Goal: Task Accomplishment & Management: Manage account settings

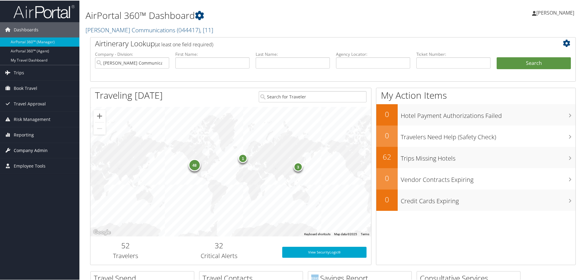
click at [22, 150] on span "Company Admin" at bounding box center [31, 150] width 34 height 15
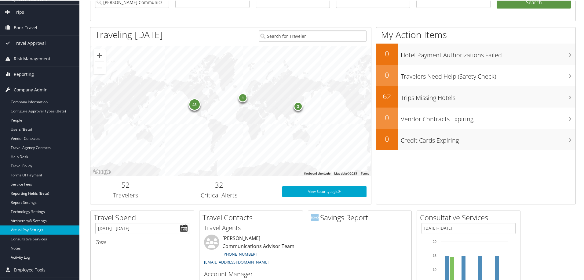
scroll to position [61, 0]
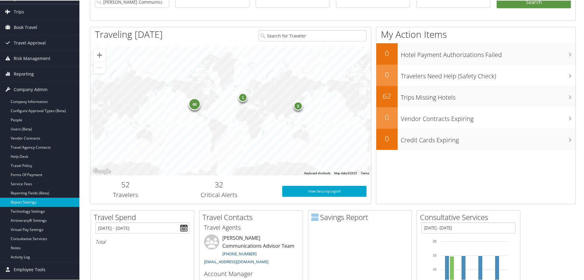
click at [30, 202] on link "Report Settings" at bounding box center [39, 201] width 79 height 9
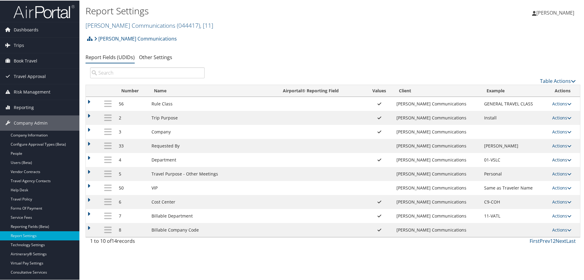
click at [559, 158] on link "Actions" at bounding box center [561, 160] width 19 height 6
click at [517, 168] on link "Update Report Field Values" at bounding box center [535, 169] width 66 height 10
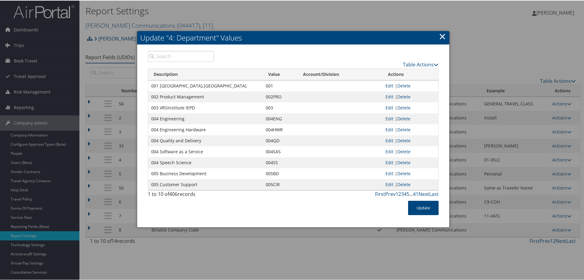
drag, startPoint x: 323, startPoint y: 36, endPoint x: 244, endPoint y: 42, distance: 79.9
click at [244, 42] on h2 "Update "4: Department" Values" at bounding box center [293, 37] width 312 height 13
drag, startPoint x: 201, startPoint y: 85, endPoint x: 183, endPoint y: 85, distance: 17.4
click at [171, 86] on td "001 VRSSalt Lake City,UT" at bounding box center [205, 85] width 114 height 11
click at [209, 83] on td "001 VRSSalt Lake City,UT" at bounding box center [205, 85] width 114 height 11
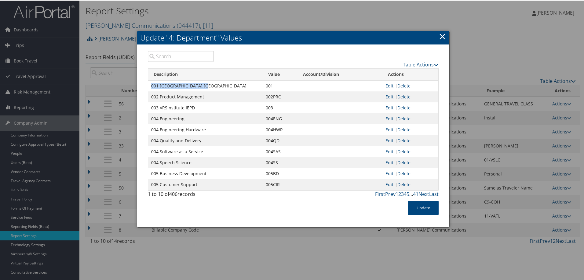
drag, startPoint x: 206, startPoint y: 85, endPoint x: 148, endPoint y: 89, distance: 58.2
click at [148, 89] on td "001 VRSSalt Lake City,UT" at bounding box center [205, 85] width 114 height 11
copy td "001 VRSSalt Lake City,UT"
click at [439, 35] on link "×" at bounding box center [442, 36] width 7 height 12
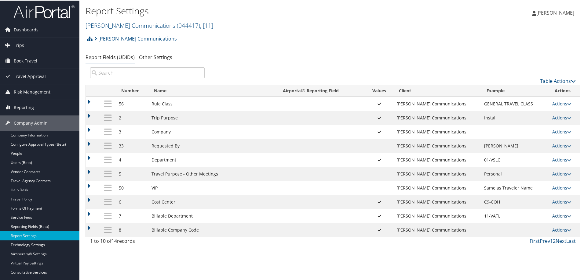
click at [556, 216] on link "Actions" at bounding box center [561, 216] width 19 height 6
click at [525, 225] on link "Update Report Field Values" at bounding box center [535, 225] width 66 height 10
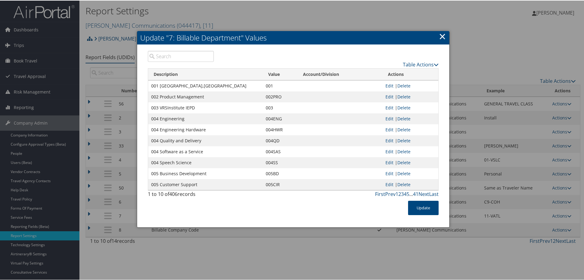
click at [172, 56] on input "search" at bounding box center [181, 55] width 66 height 11
paste input "001 VRSSalt Lake City,UT"
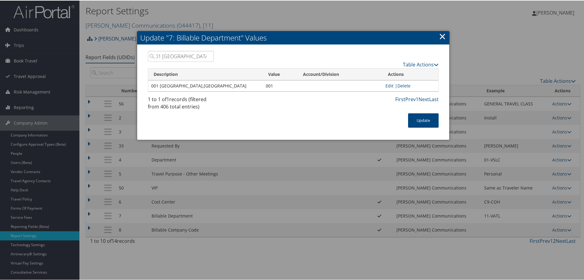
type input "001 VRSSalt Lake City,UT"
click at [440, 36] on link "×" at bounding box center [442, 36] width 7 height 12
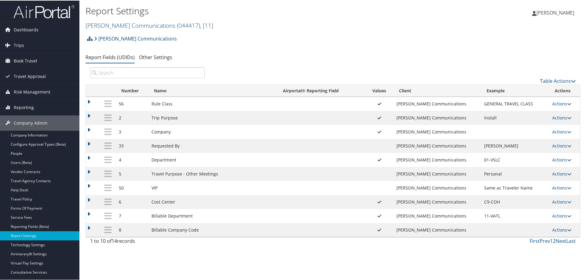
click at [109, 24] on link "Sorenson Communications ( 044417 ) , [ 11 ]" at bounding box center [149, 25] width 128 height 8
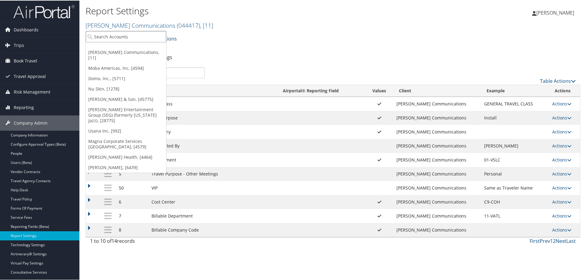
click at [112, 36] on input "search" at bounding box center [126, 36] width 80 height 11
type input "horiba"
drag, startPoint x: 216, startPoint y: 29, endPoint x: 238, endPoint y: 32, distance: 22.2
click at [235, 32] on div "Report Settings Sorenson Communications ( 044417 ) , [ 11 ] Sorenson Communicat…" at bounding box center [332, 140] width 507 height 280
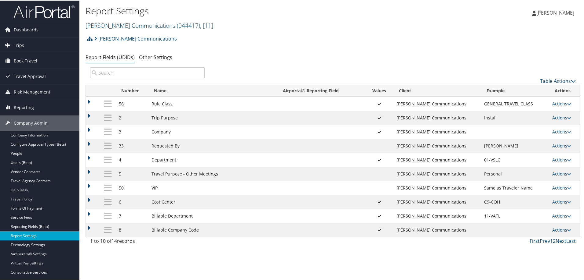
click at [431, 41] on div "Sorenson Communications Account Structure Sorenson Communications (044417) ACTI…" at bounding box center [332, 40] width 494 height 16
click at [317, 46] on div "Sorenson Communications Account Structure Sorenson Communications (044417) ACTI…" at bounding box center [332, 40] width 494 height 16
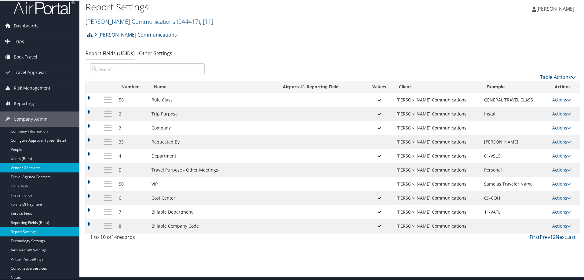
scroll to position [31, 0]
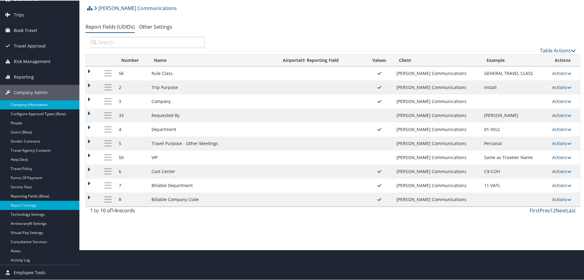
click at [22, 104] on link "Company Information" at bounding box center [39, 104] width 79 height 9
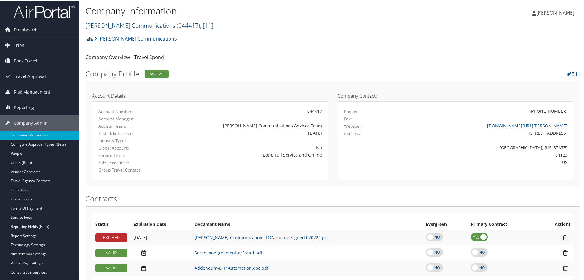
click at [97, 24] on link "[PERSON_NAME] Communications ( 044417 ) , [ 11 ]" at bounding box center [149, 25] width 128 height 8
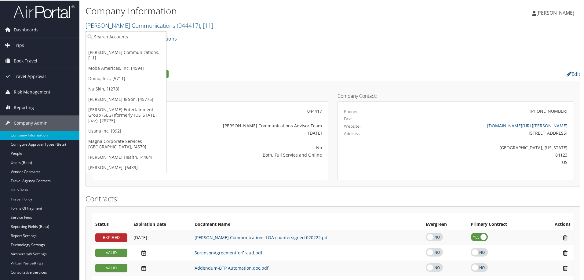
click at [98, 35] on input "search" at bounding box center [126, 36] width 80 height 11
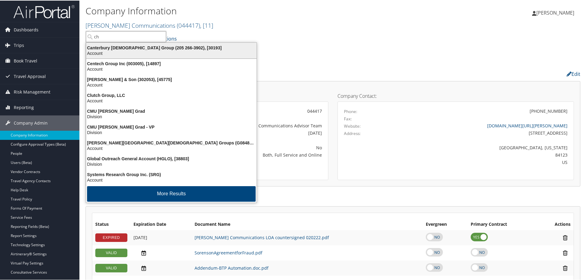
type input "c"
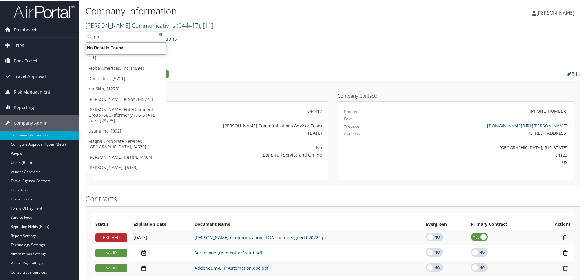
type input "g"
type input "Gunther"
drag, startPoint x: 124, startPoint y: 37, endPoint x: 78, endPoint y: 38, distance: 46.1
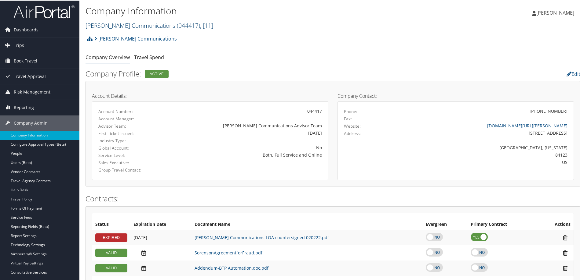
click at [113, 25] on link "[PERSON_NAME] Communications ( 044417 ) , [ 11 ]" at bounding box center [149, 25] width 128 height 8
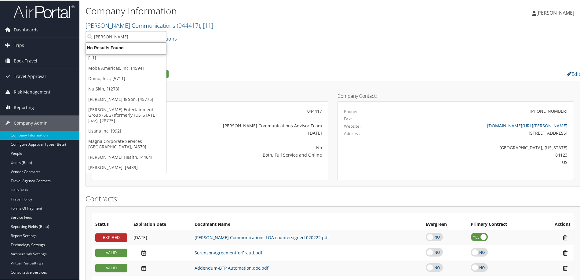
click at [108, 38] on input "Gunther" at bounding box center [126, 36] width 80 height 11
type input "CH Gun"
click at [112, 95] on link "[PERSON_NAME] & Son, [45775]" at bounding box center [126, 99] width 80 height 10
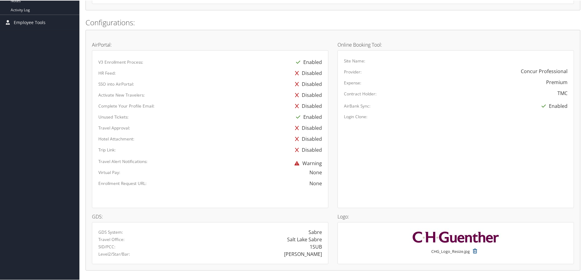
scroll to position [336, 0]
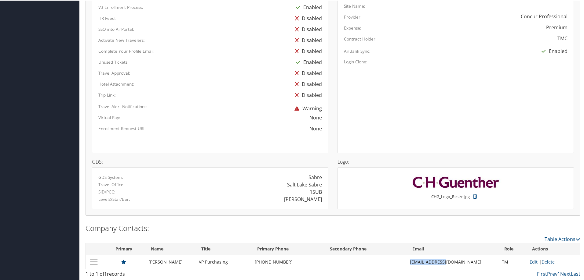
drag, startPoint x: 459, startPoint y: 262, endPoint x: 416, endPoint y: 264, distance: 43.1
click at [416, 264] on tr "James Schick VP Purchasing (210) 352-6142 jschick@chg.com TM Edit | Delete" at bounding box center [333, 262] width 494 height 14
copy tr "jschick@chg.com"
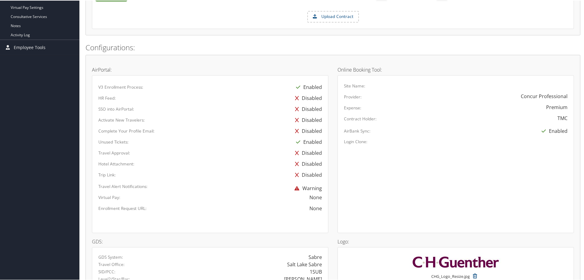
scroll to position [122, 0]
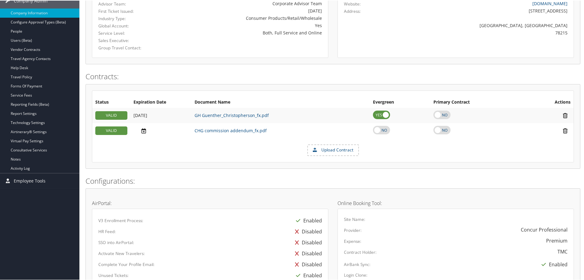
drag, startPoint x: 289, startPoint y: 69, endPoint x: 204, endPoint y: 69, distance: 84.2
click at [204, 69] on div "Company Profile: Active Edit Account Details: Account Number: 302053 Account Ma…" at bounding box center [332, 6] width 494 height 125
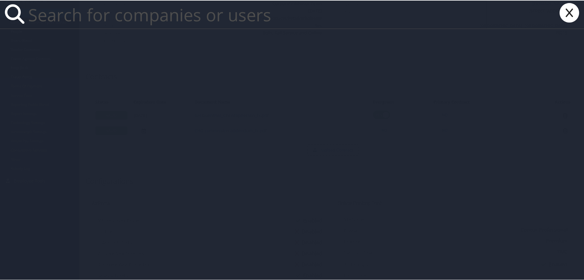
paste input "jschick@chg.com"
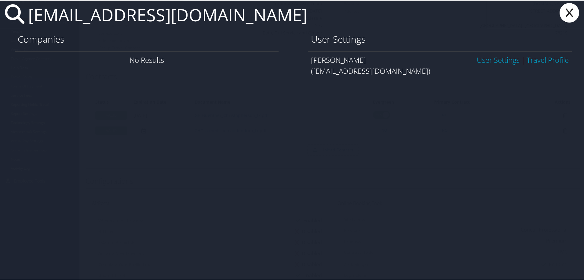
type input "jschick@chg.com"
click at [481, 60] on link "User Settings" at bounding box center [497, 59] width 43 height 10
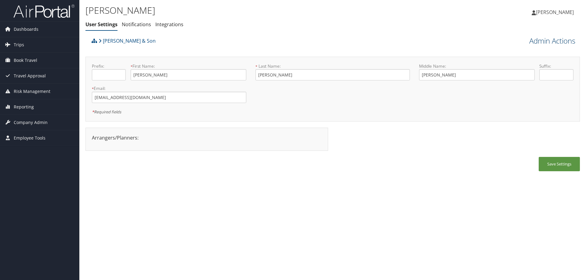
click at [542, 43] on link "Admin Actions" at bounding box center [552, 41] width 46 height 10
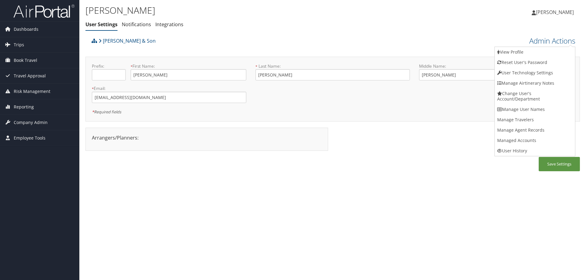
click at [418, 34] on div "James Schick User Settings Notifications Integrations User Settings Notificatio…" at bounding box center [332, 17] width 507 height 35
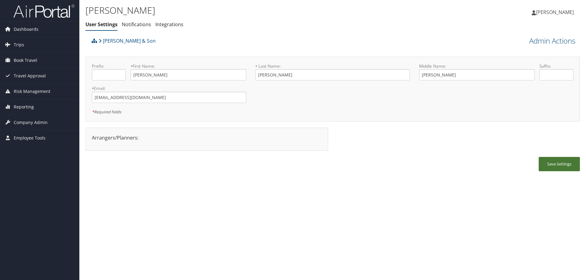
click at [552, 165] on button "Save Settings" at bounding box center [559, 164] width 41 height 14
click at [251, 34] on div "James Schick User Settings Notifications Integrations User Settings Notificatio…" at bounding box center [250, 19] width 330 height 32
click at [16, 120] on span "Company Admin" at bounding box center [31, 122] width 34 height 15
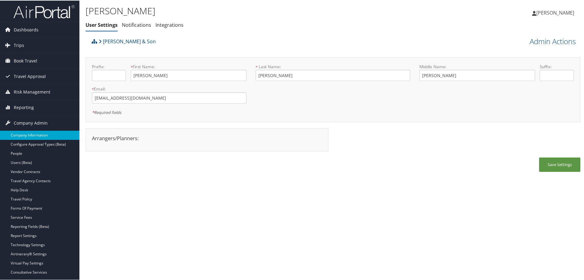
click at [24, 137] on link "Company Information" at bounding box center [39, 134] width 79 height 9
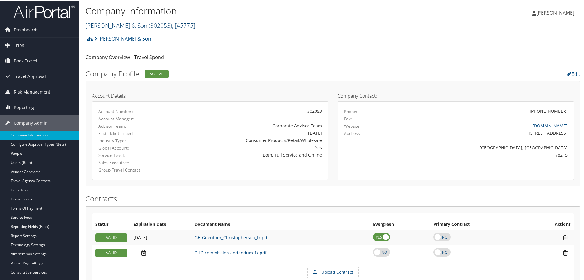
click at [122, 27] on link "[PERSON_NAME] & Son ( 302053 ) , [ 45775 ]" at bounding box center [140, 25] width 110 height 8
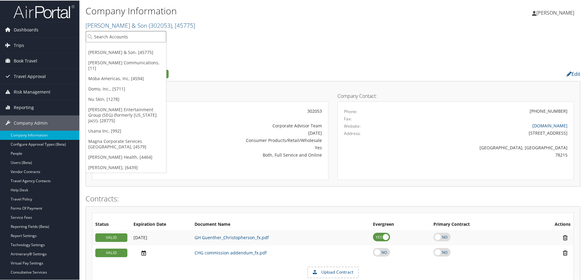
click at [120, 35] on input "search" at bounding box center [126, 36] width 80 height 11
type input "moba"
click at [119, 49] on div "Moba Americas, Inc (3006), [4594]" at bounding box center [130, 47] width 97 height 5
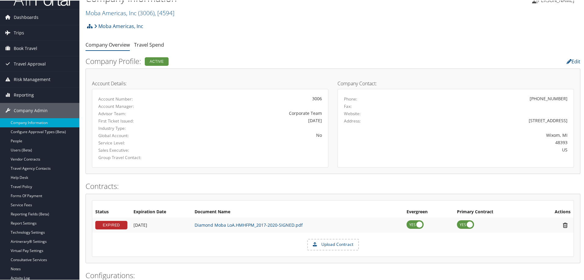
scroll to position [12, 0]
